Goal: Register for event/course

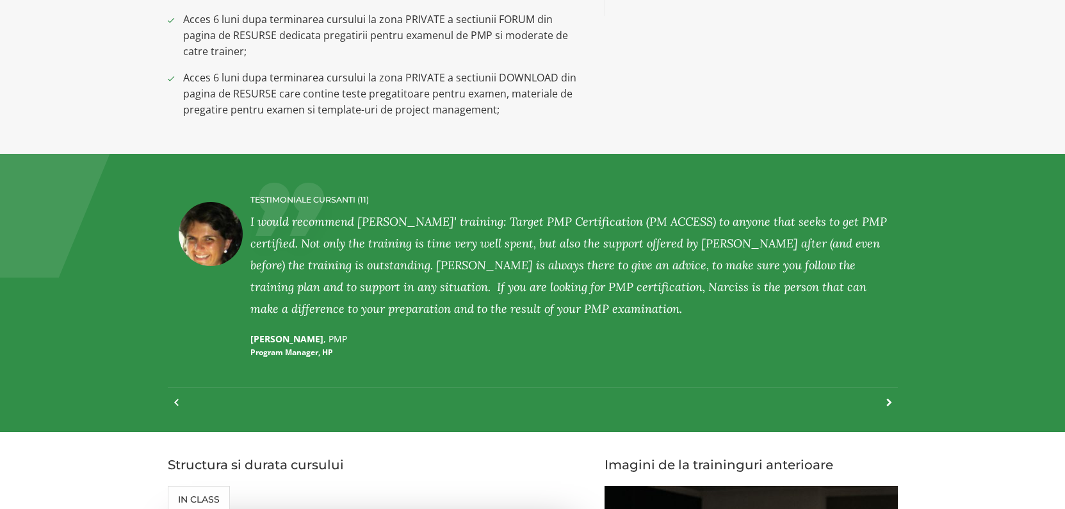
scroll to position [1410, 0]
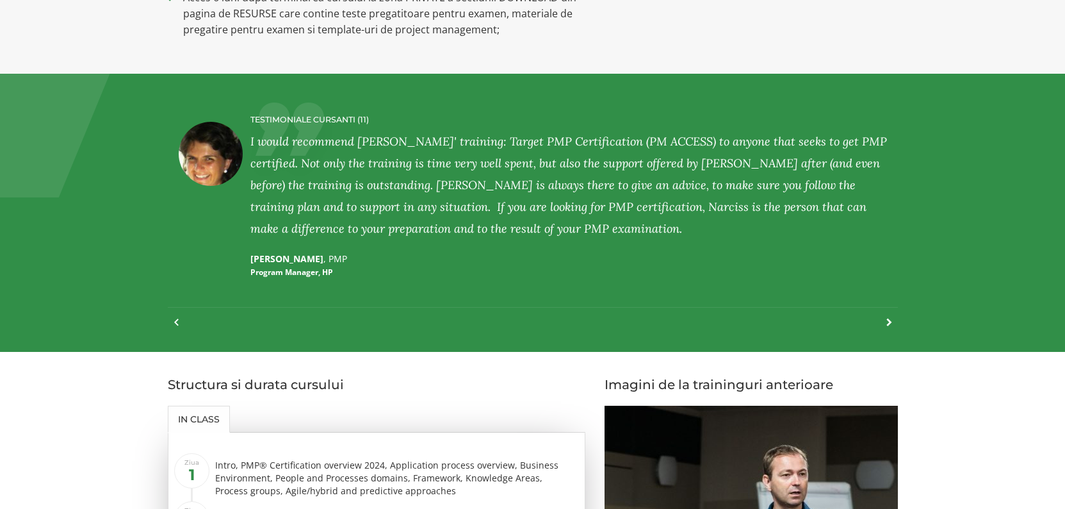
click at [888, 322] on div at bounding box center [883, 329] width 17 height 28
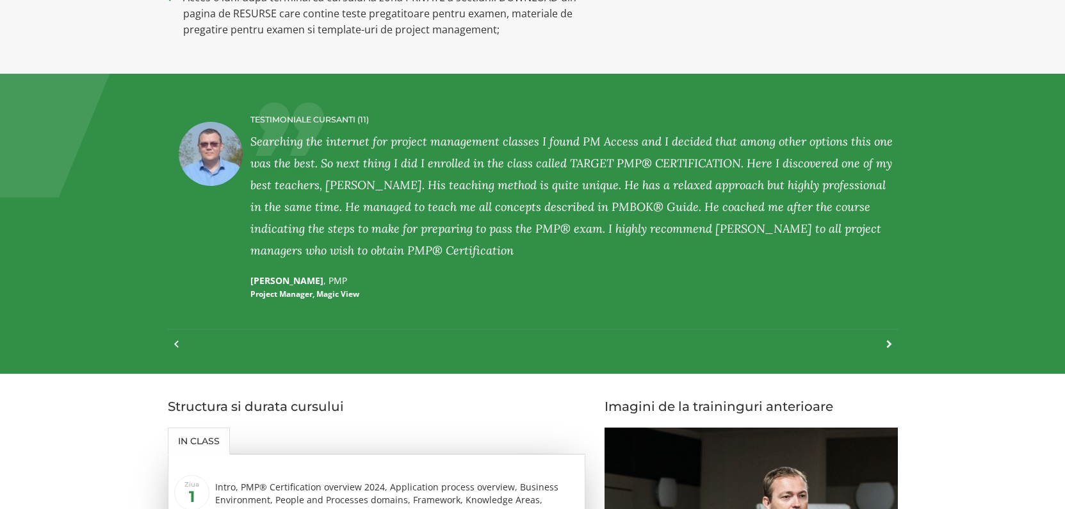
click at [891, 322] on div "TESTIMONIALE CURSANTI (11) LILIANA PETER , PMP Service Delivery Manager and Agi…" at bounding box center [533, 223] width 730 height 249
click at [891, 342] on div at bounding box center [883, 350] width 17 height 28
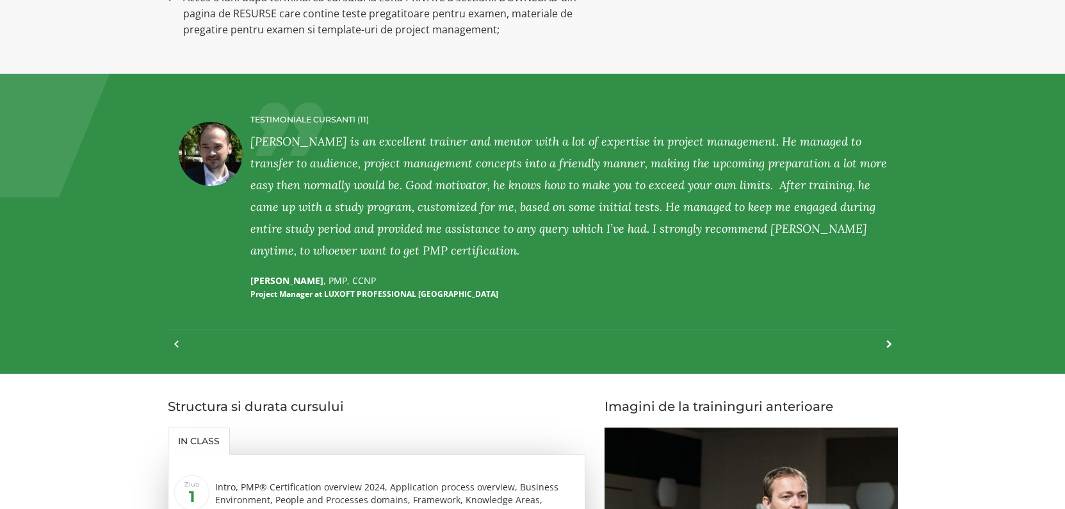
click at [891, 342] on div at bounding box center [883, 350] width 17 height 28
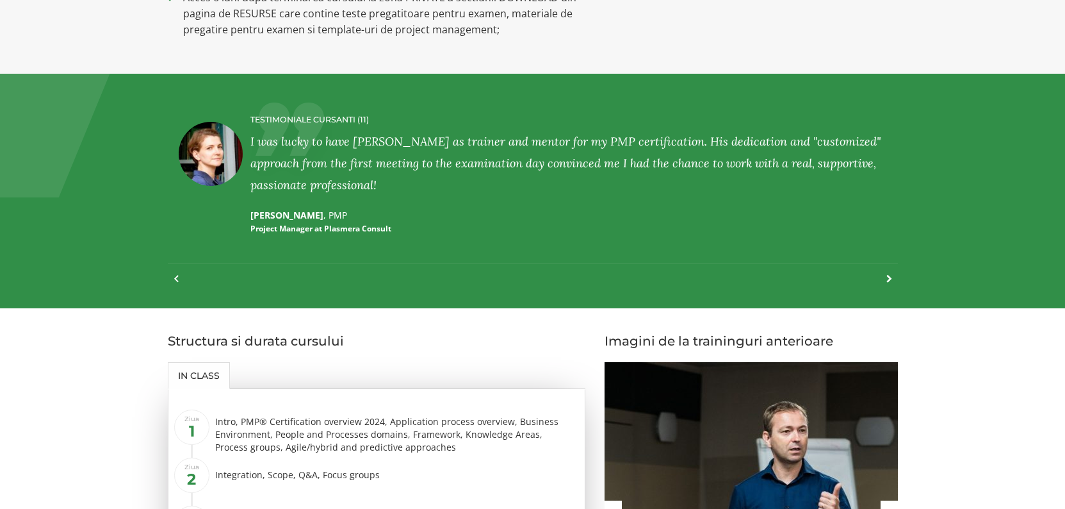
click at [890, 279] on div at bounding box center [883, 285] width 17 height 28
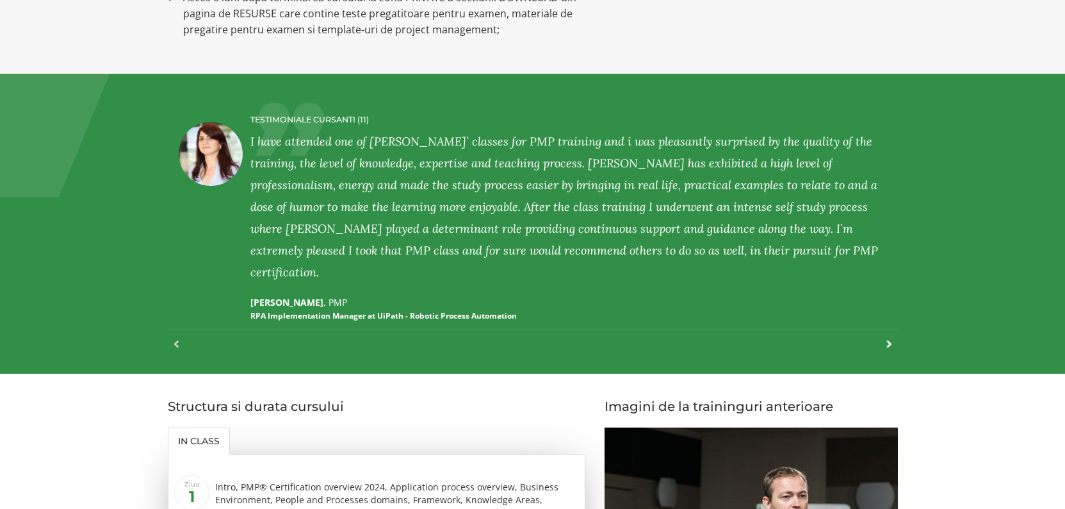
click at [887, 343] on div at bounding box center [883, 350] width 17 height 28
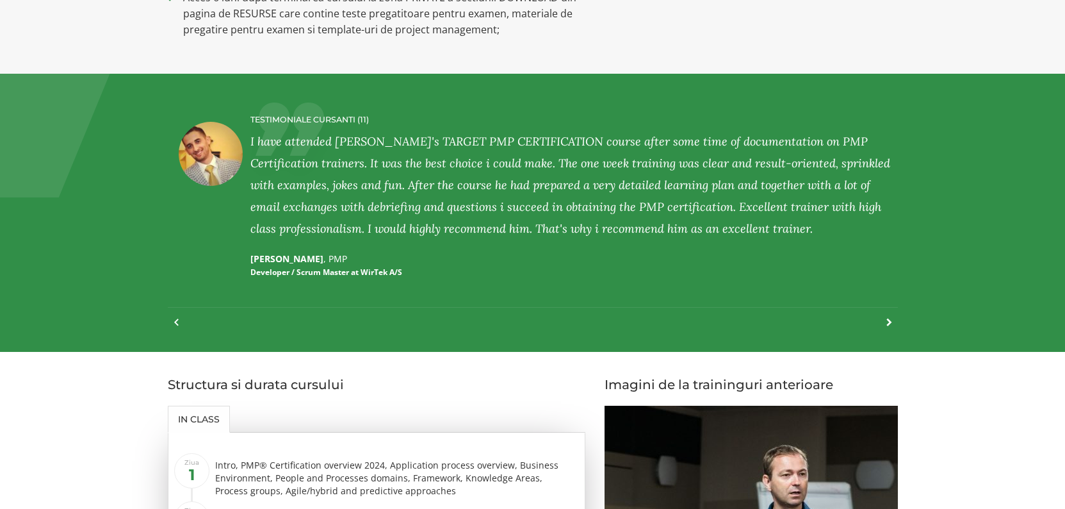
click at [888, 319] on div at bounding box center [883, 329] width 17 height 28
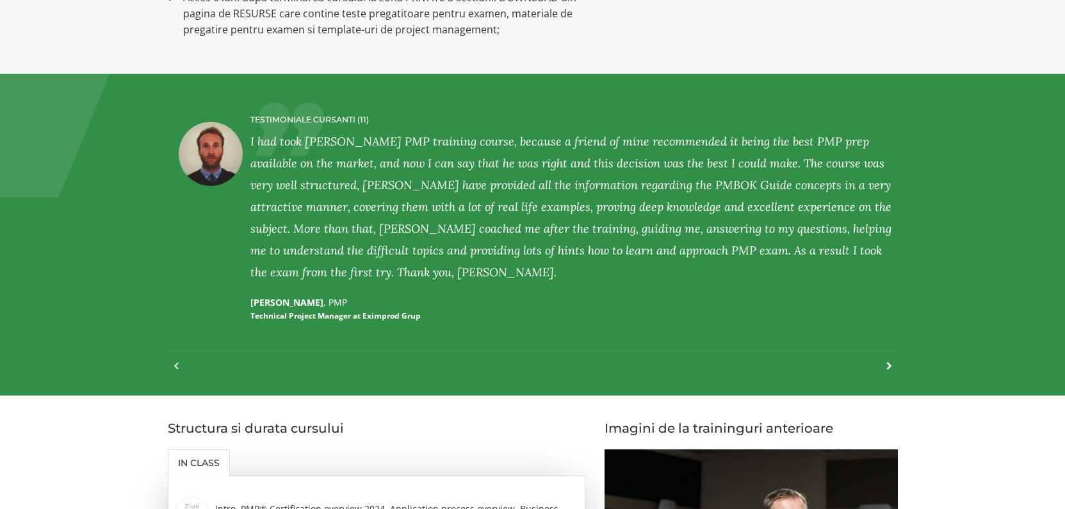
click at [891, 364] on div at bounding box center [883, 372] width 17 height 28
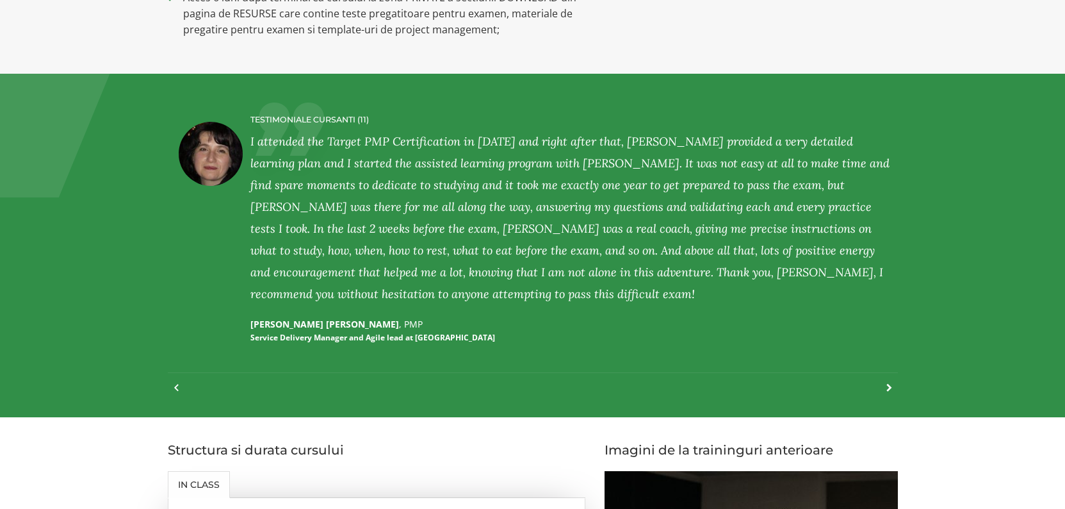
click at [889, 390] on div at bounding box center [883, 394] width 17 height 28
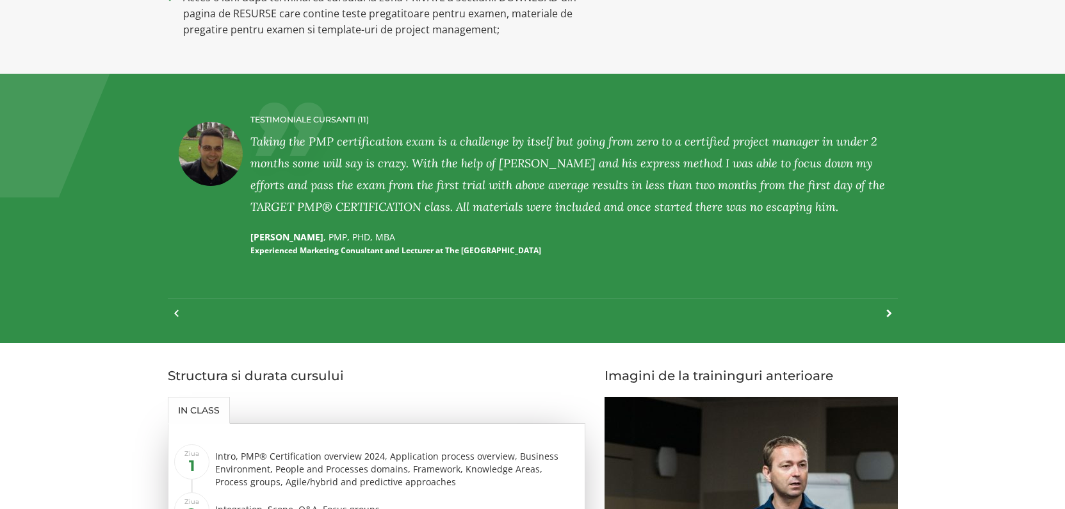
click at [888, 313] on div at bounding box center [883, 320] width 17 height 28
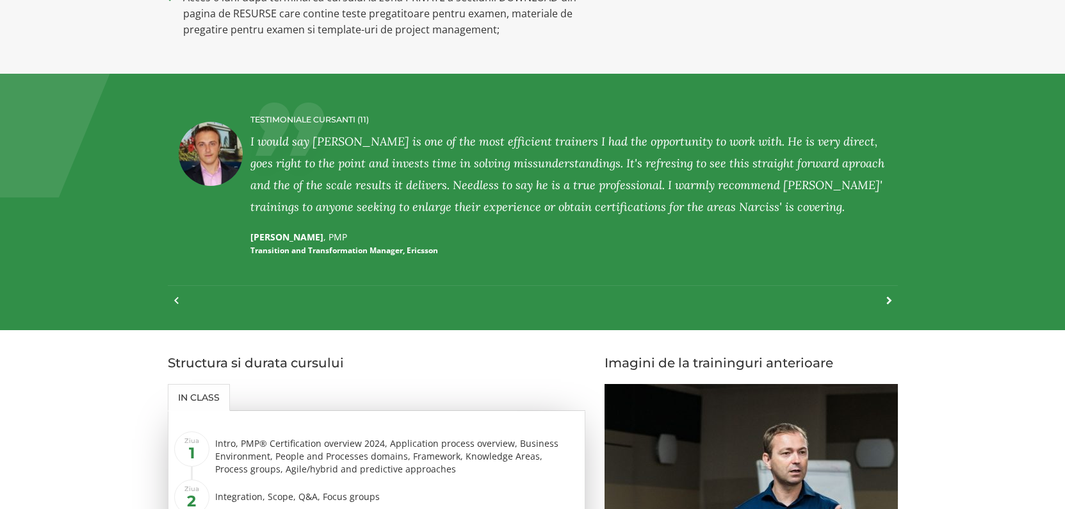
click at [889, 297] on div at bounding box center [883, 307] width 17 height 28
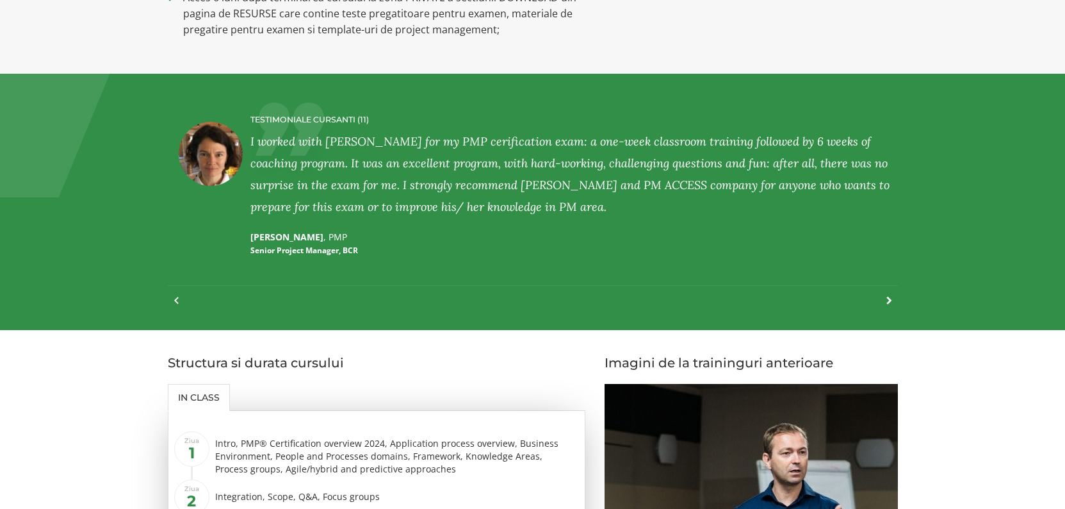
click at [888, 299] on div at bounding box center [883, 307] width 17 height 28
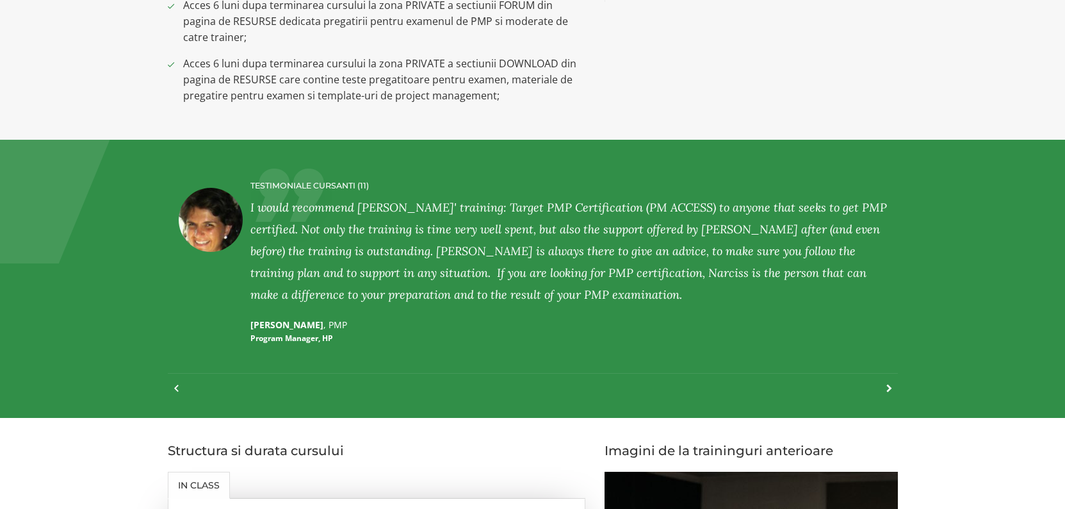
scroll to position [1281, 0]
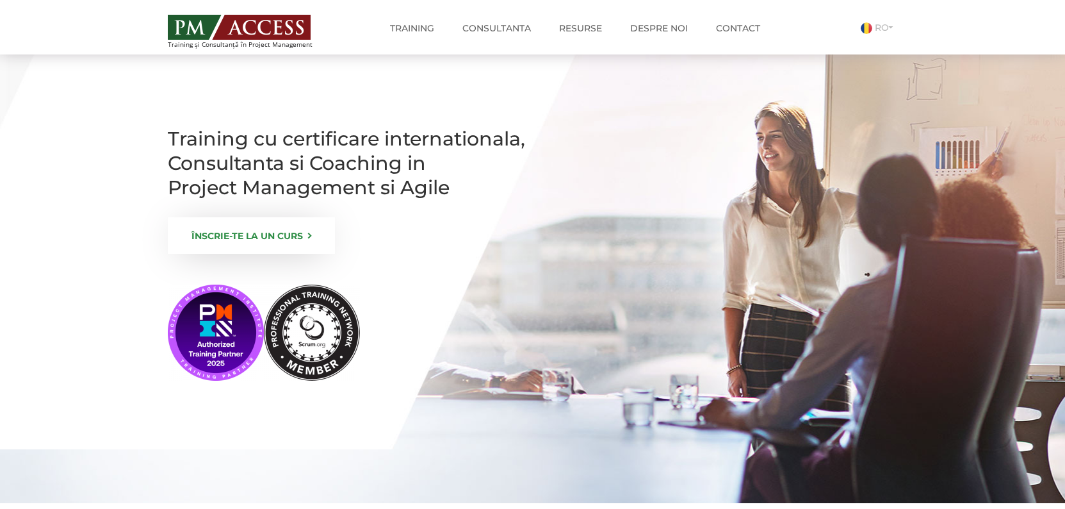
click at [266, 254] on link "ÎNSCRIE-TE LA UN CURS" at bounding box center [251, 235] width 167 height 37
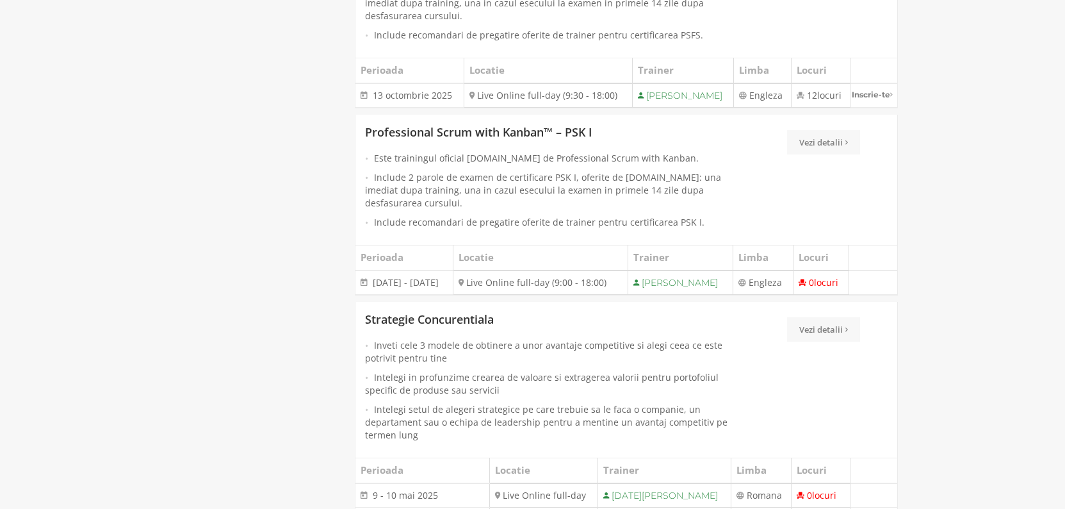
scroll to position [2306, 0]
